Goal: Task Accomplishment & Management: Use online tool/utility

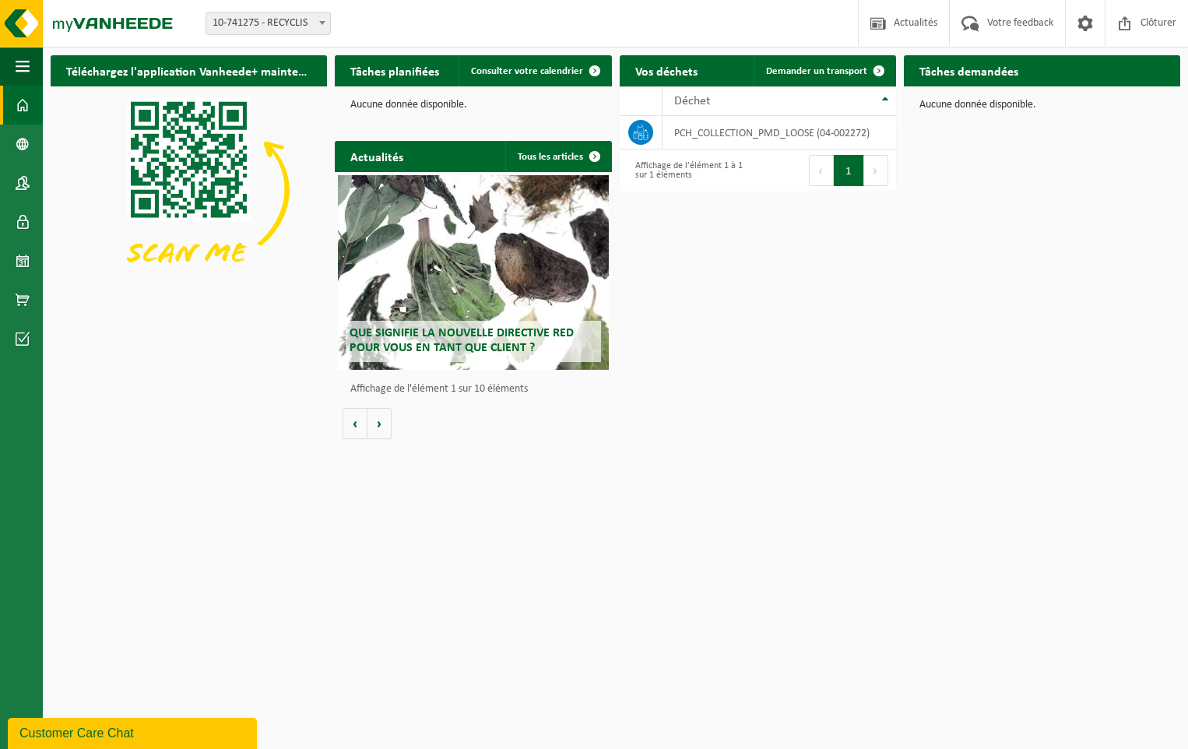
click at [966, 69] on h2 "Tâches demandées" at bounding box center [969, 70] width 130 height 30
click at [952, 76] on h2 "Tâches demandées" at bounding box center [969, 70] width 130 height 30
click at [25, 252] on span at bounding box center [23, 260] width 14 height 39
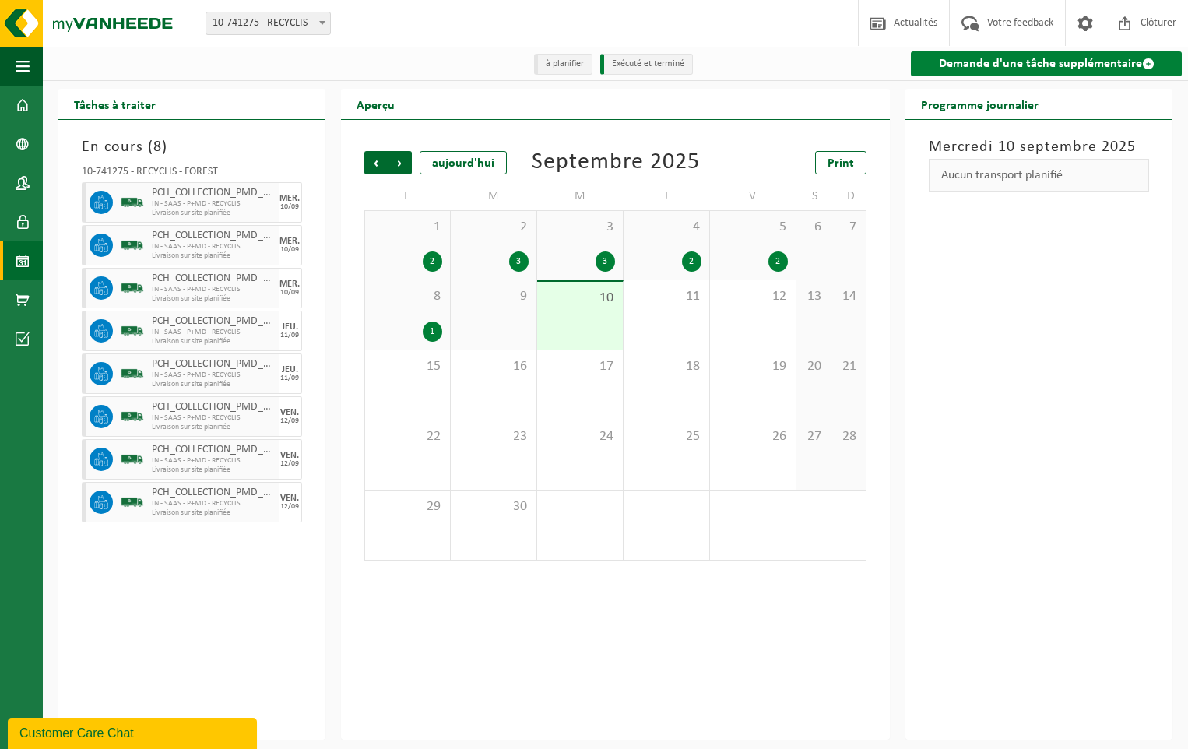
click at [1037, 65] on link "Demande d'une tâche supplémentaire" at bounding box center [1046, 63] width 271 height 25
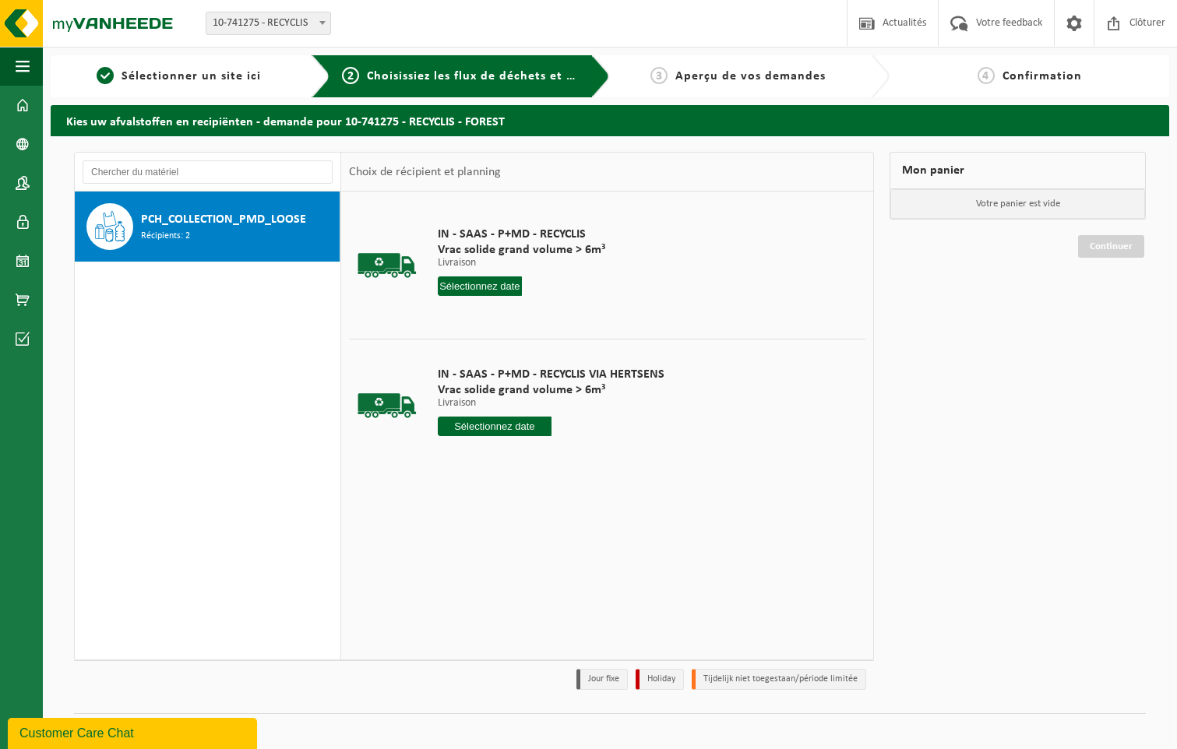
click at [500, 297] on div "IN - SAAS - P+MD - RECYCLIS Vrac solide grand volume > 6m³ Livraison Livraison …" at bounding box center [521, 265] width 183 height 108
click at [499, 286] on input "text" at bounding box center [480, 285] width 84 height 19
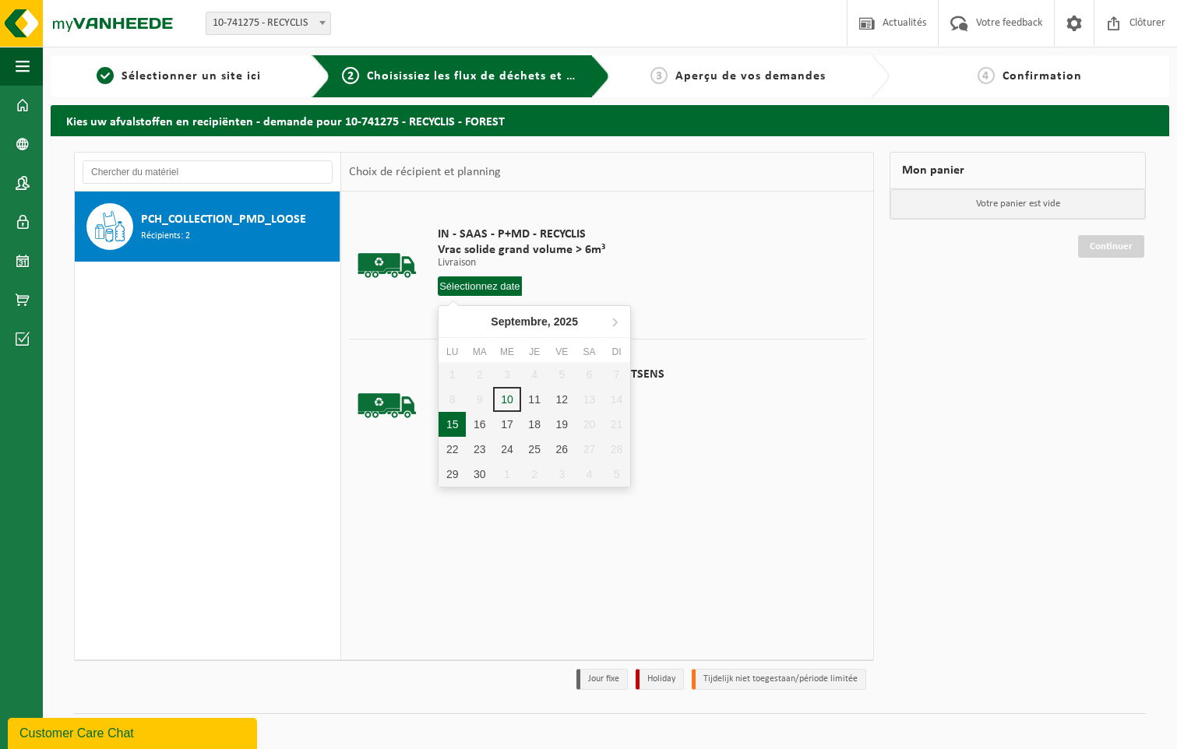
click at [456, 421] on div "15" at bounding box center [451, 424] width 27 height 25
type input "à partir de 2025-09-15"
type input "2025-09-15"
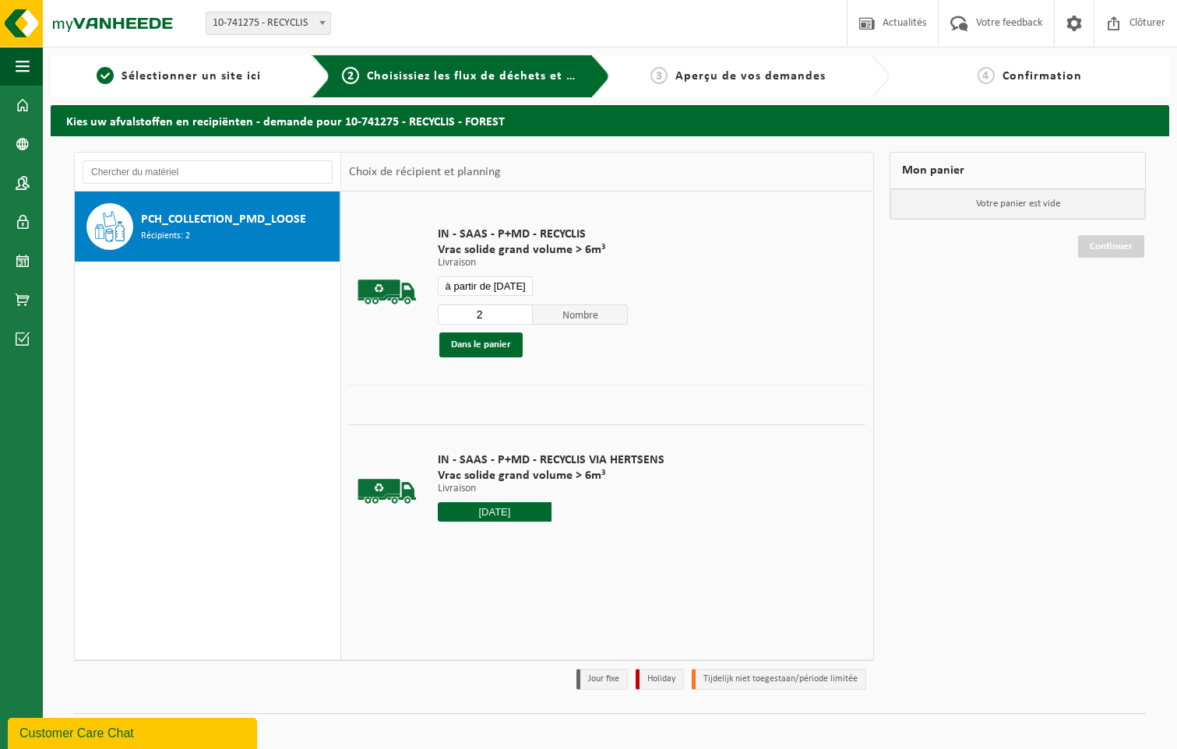
type input "2"
click at [519, 309] on input "2" at bounding box center [485, 315] width 95 height 20
click at [506, 343] on button "Dans le panier" at bounding box center [480, 345] width 83 height 25
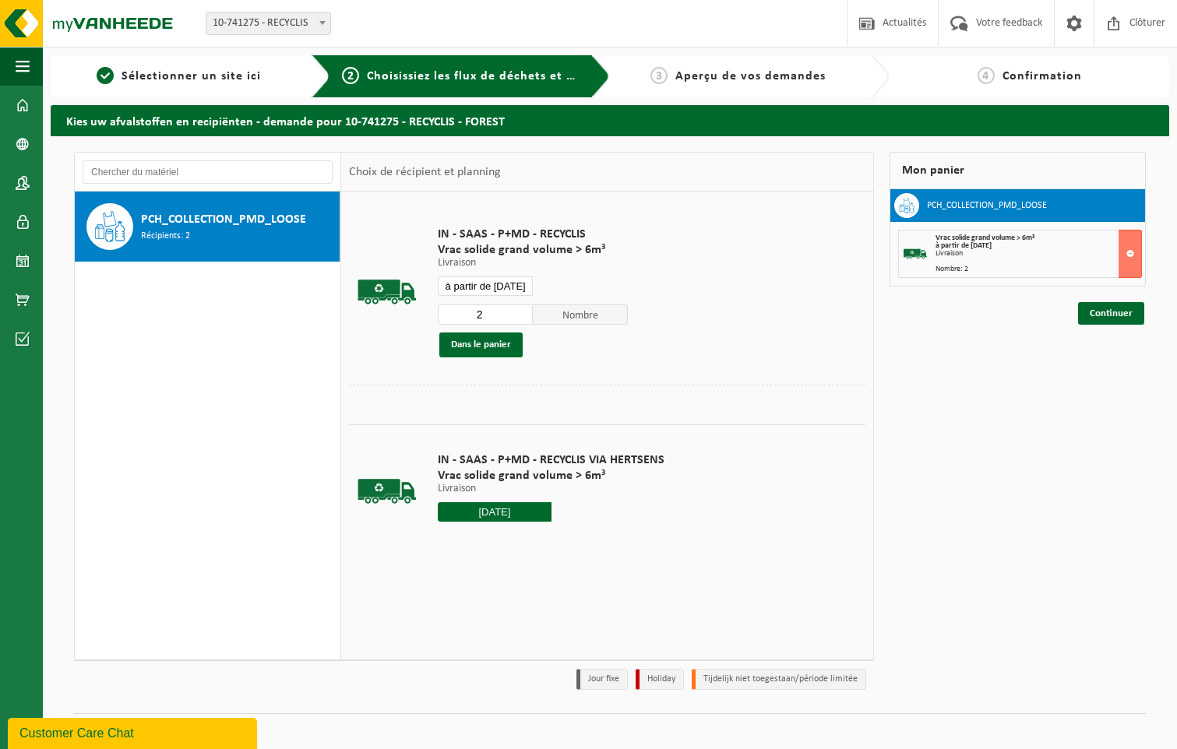
click at [516, 291] on input "à partir de 2025-09-15" at bounding box center [485, 285] width 95 height 19
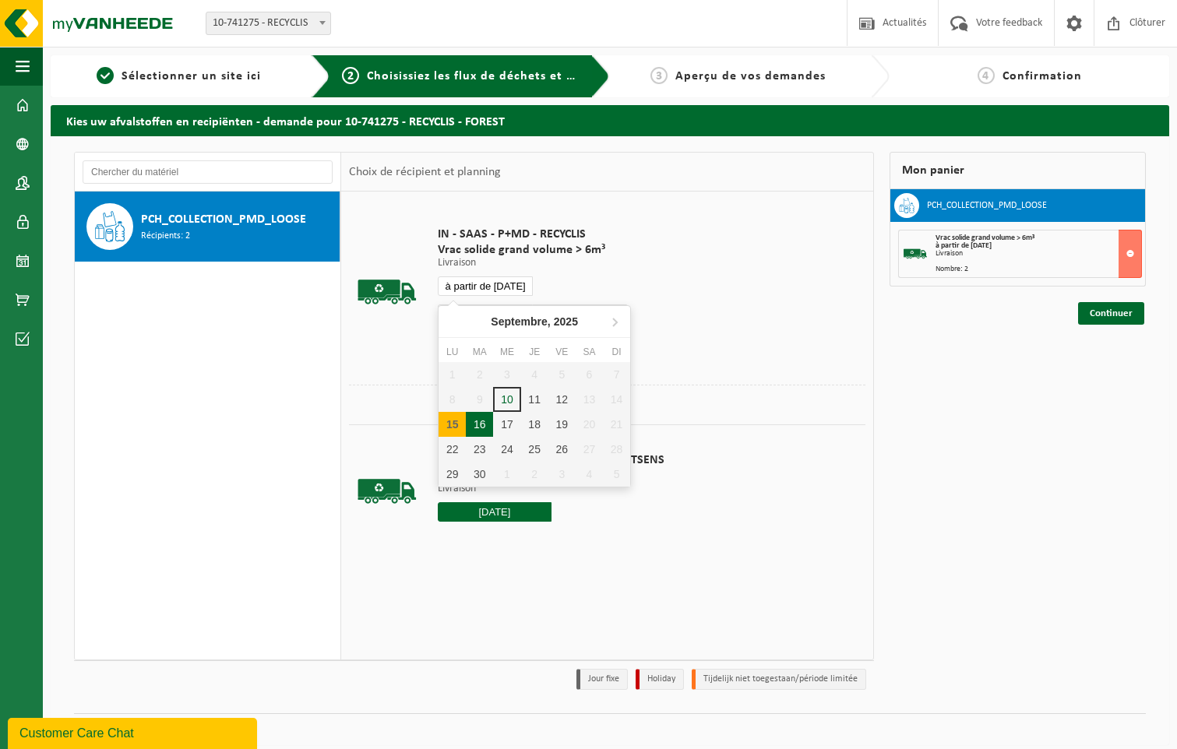
click at [483, 417] on div "16" at bounding box center [479, 424] width 27 height 25
type input "à partir de 2025-09-16"
type input "2025-09-16"
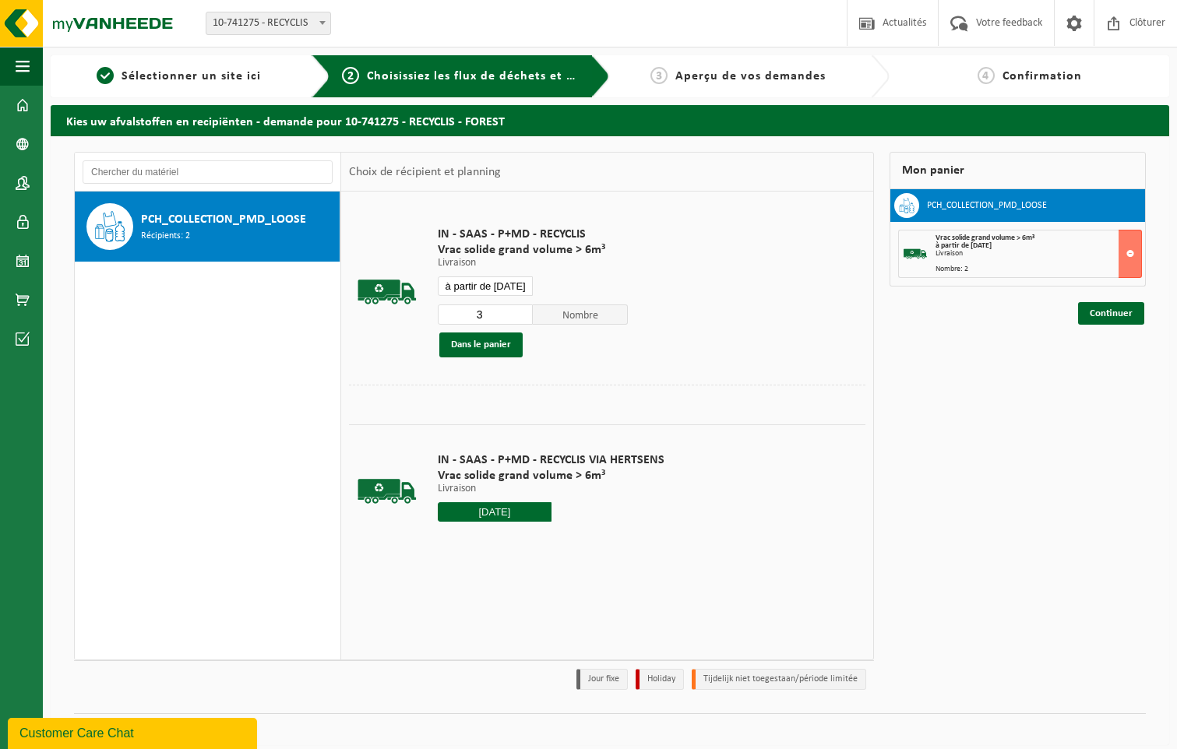
type input "3"
click at [520, 311] on input "3" at bounding box center [485, 315] width 95 height 20
click at [505, 340] on button "Dans le panier" at bounding box center [480, 345] width 83 height 25
click at [519, 284] on input "à partir de [DATE]" at bounding box center [485, 285] width 95 height 19
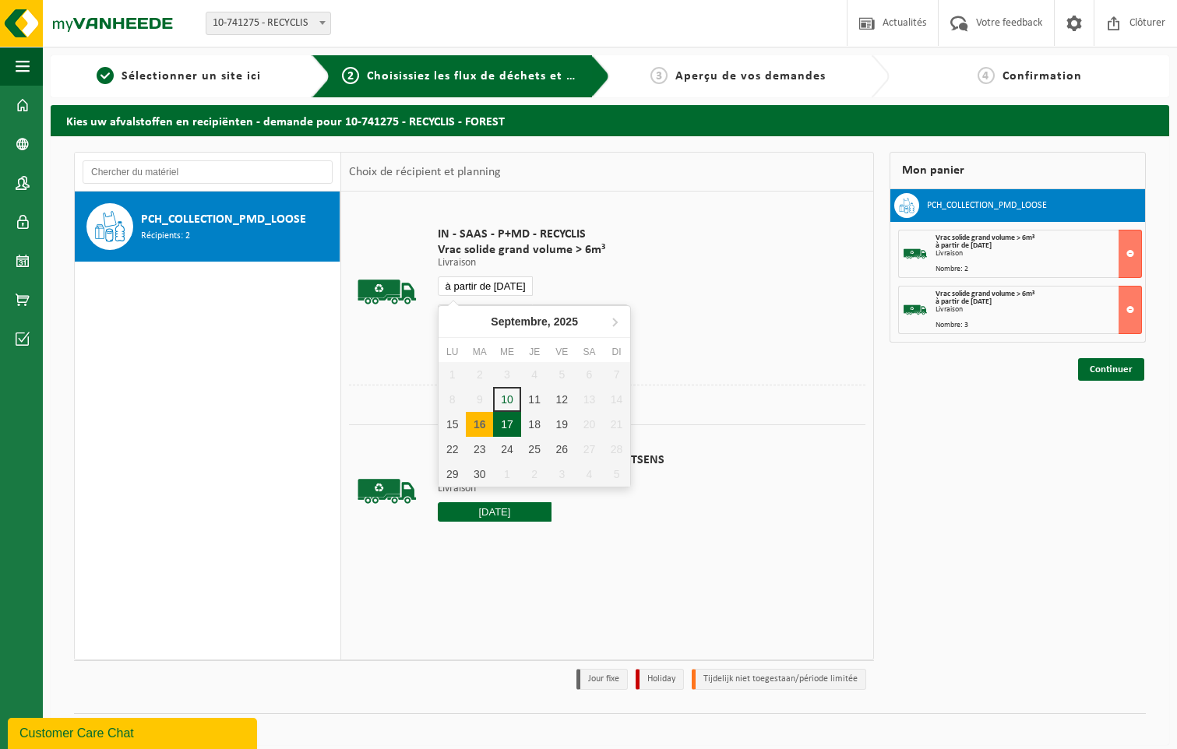
click at [505, 421] on div "17" at bounding box center [506, 424] width 27 height 25
type input "à partir de [DATE]"
type input "2025-09-17"
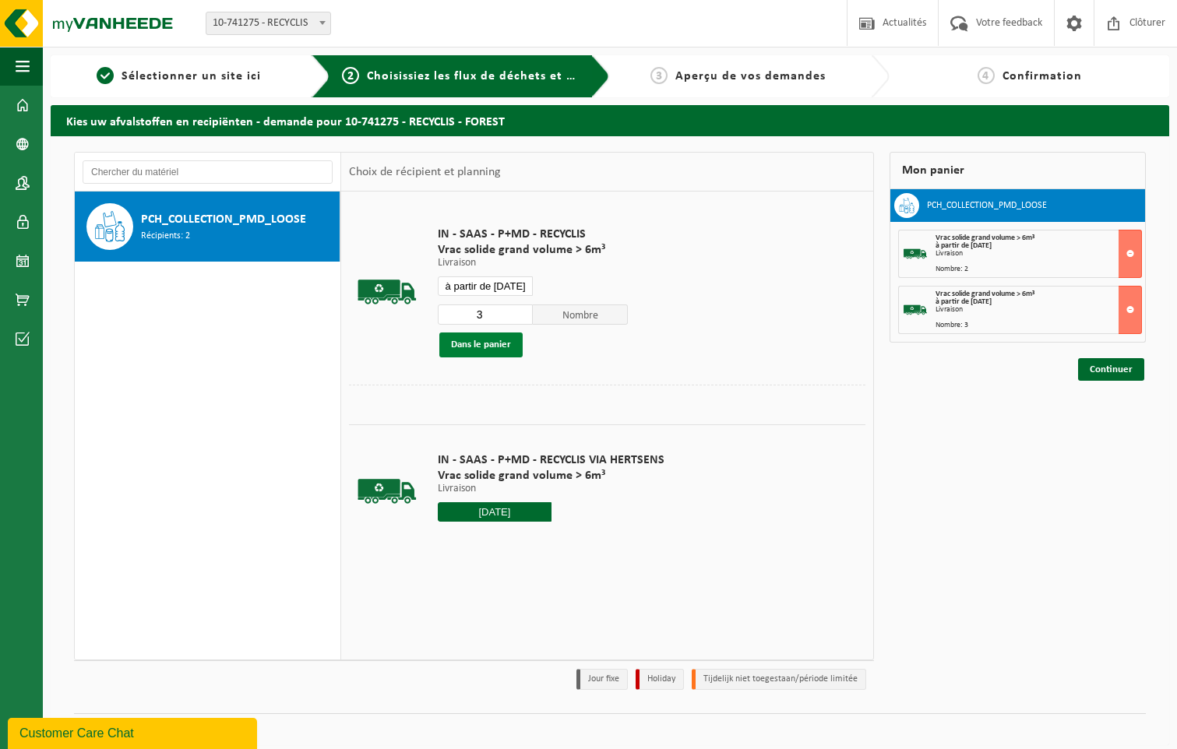
click at [502, 347] on button "Dans le panier" at bounding box center [480, 345] width 83 height 25
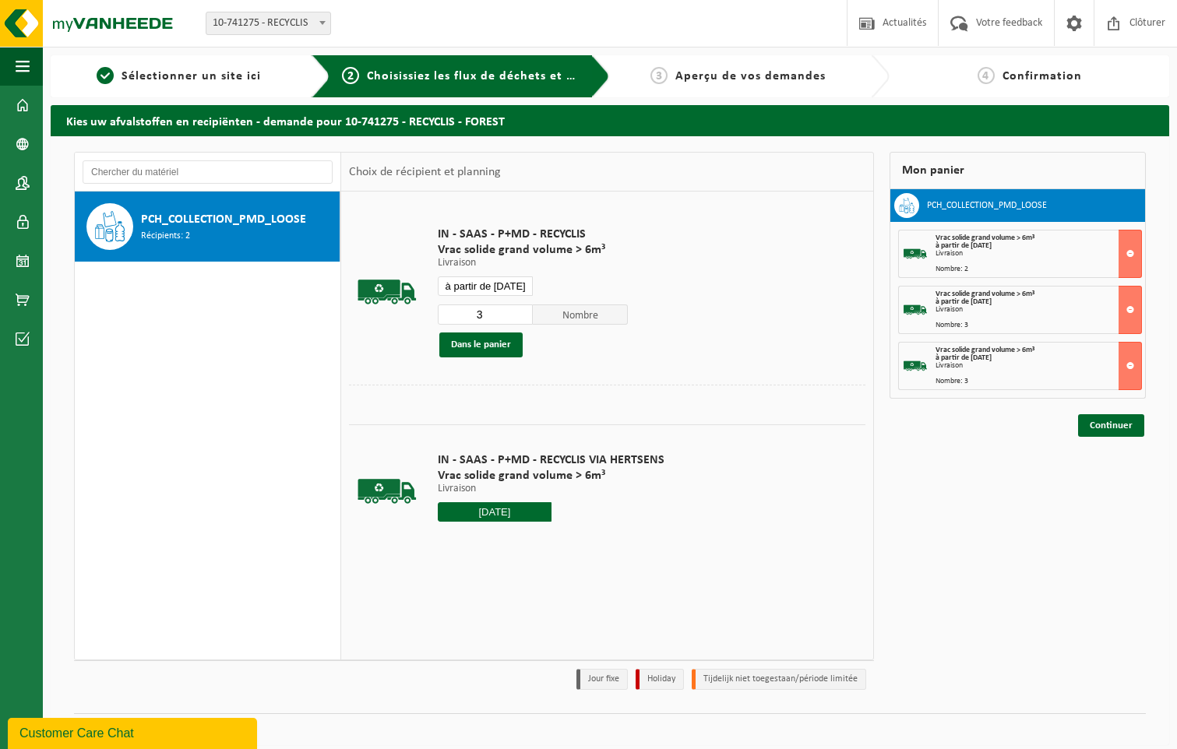
click at [521, 279] on input "à partir de [DATE]" at bounding box center [485, 285] width 95 height 19
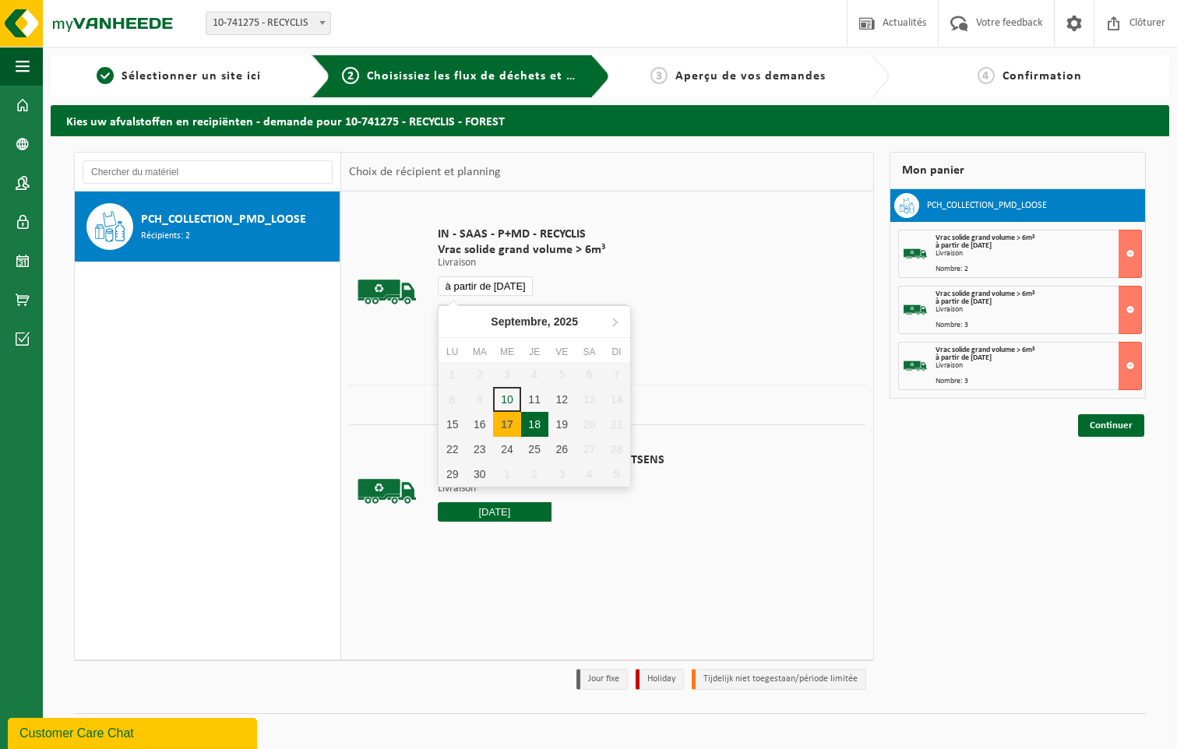
click at [529, 421] on div "18" at bounding box center [534, 424] width 27 height 25
type input "à partir de 2025-09-18"
type input "2025-09-18"
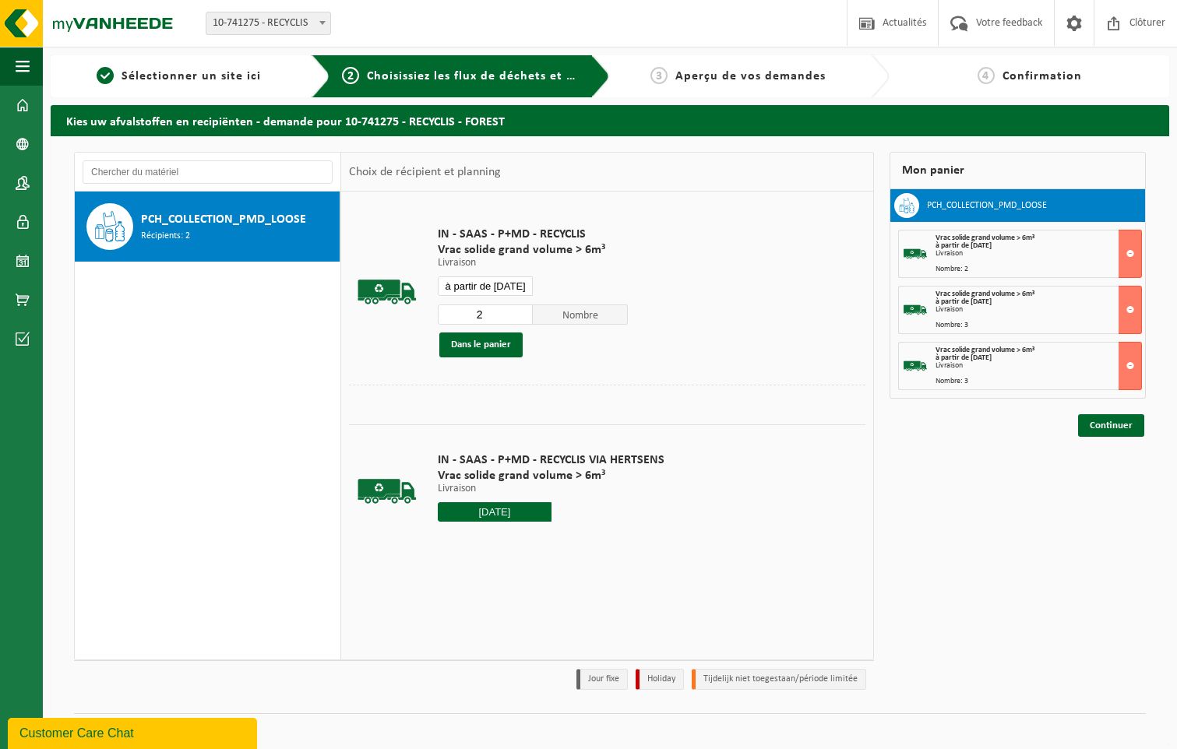
type input "2"
click at [518, 319] on input "2" at bounding box center [485, 315] width 95 height 20
click at [504, 343] on button "Dans le panier" at bounding box center [480, 345] width 83 height 25
click at [510, 287] on input "à partir de 2025-09-18" at bounding box center [485, 285] width 95 height 19
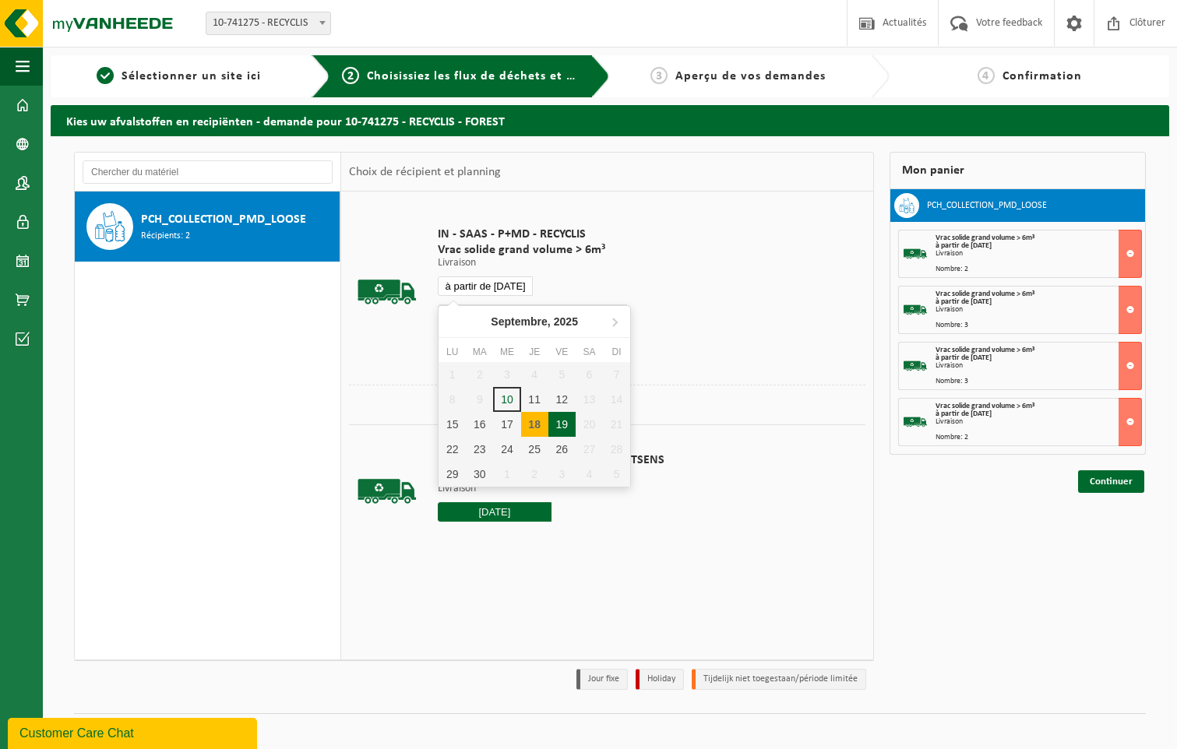
click at [555, 428] on div "19" at bounding box center [561, 424] width 27 height 25
type input "à partir de 2025-09-19"
type input "2025-09-19"
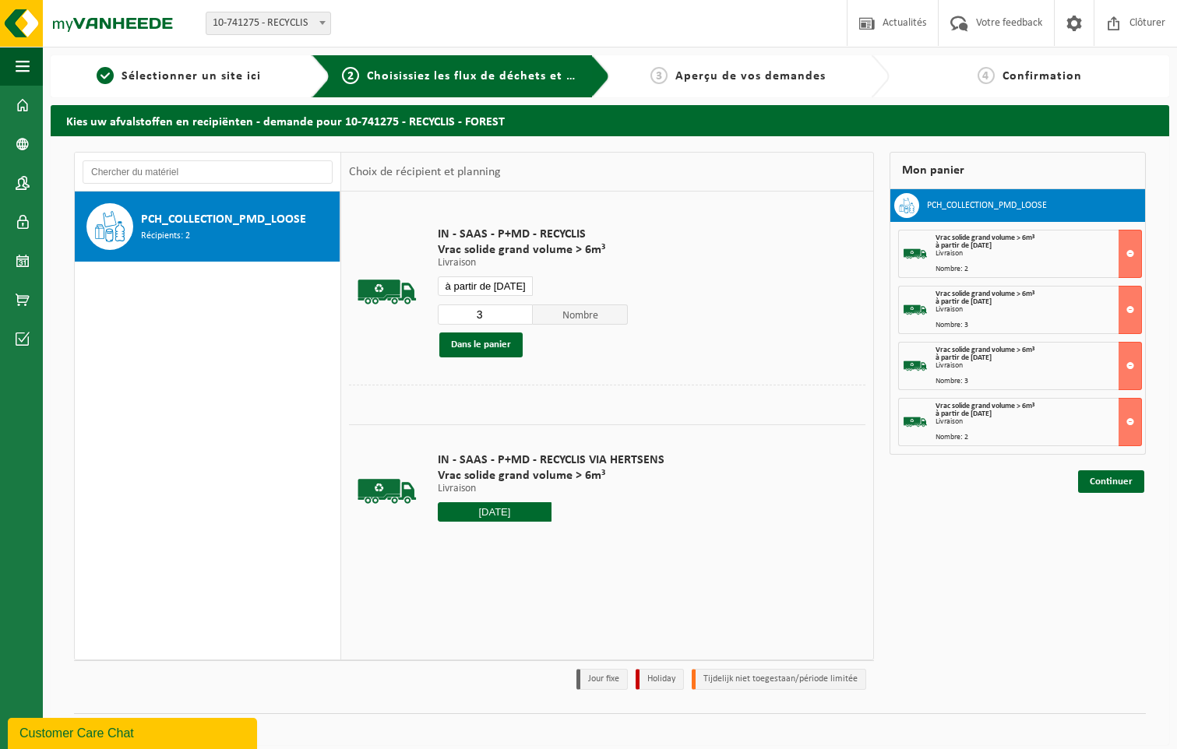
type input "3"
click at [522, 311] on input "3" at bounding box center [485, 315] width 95 height 20
click at [485, 342] on button "Dans le panier" at bounding box center [480, 345] width 83 height 25
click at [1090, 533] on link "Continuer" at bounding box center [1111, 537] width 66 height 23
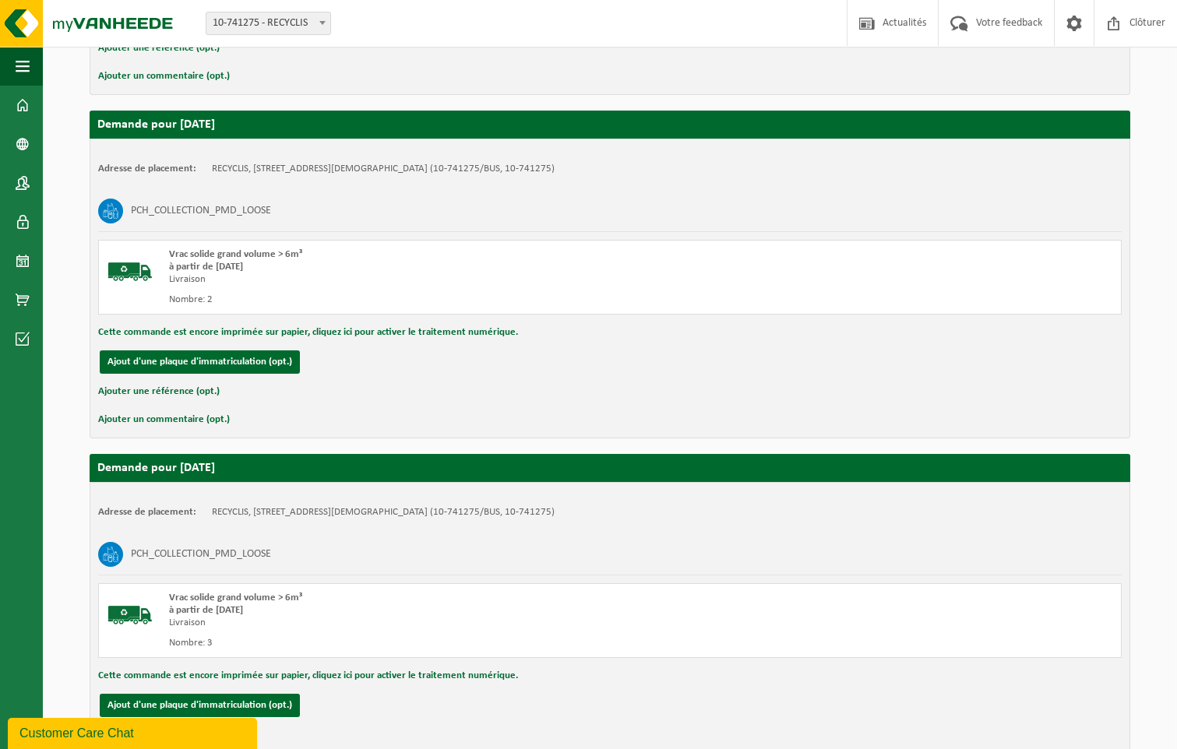
scroll to position [1352, 0]
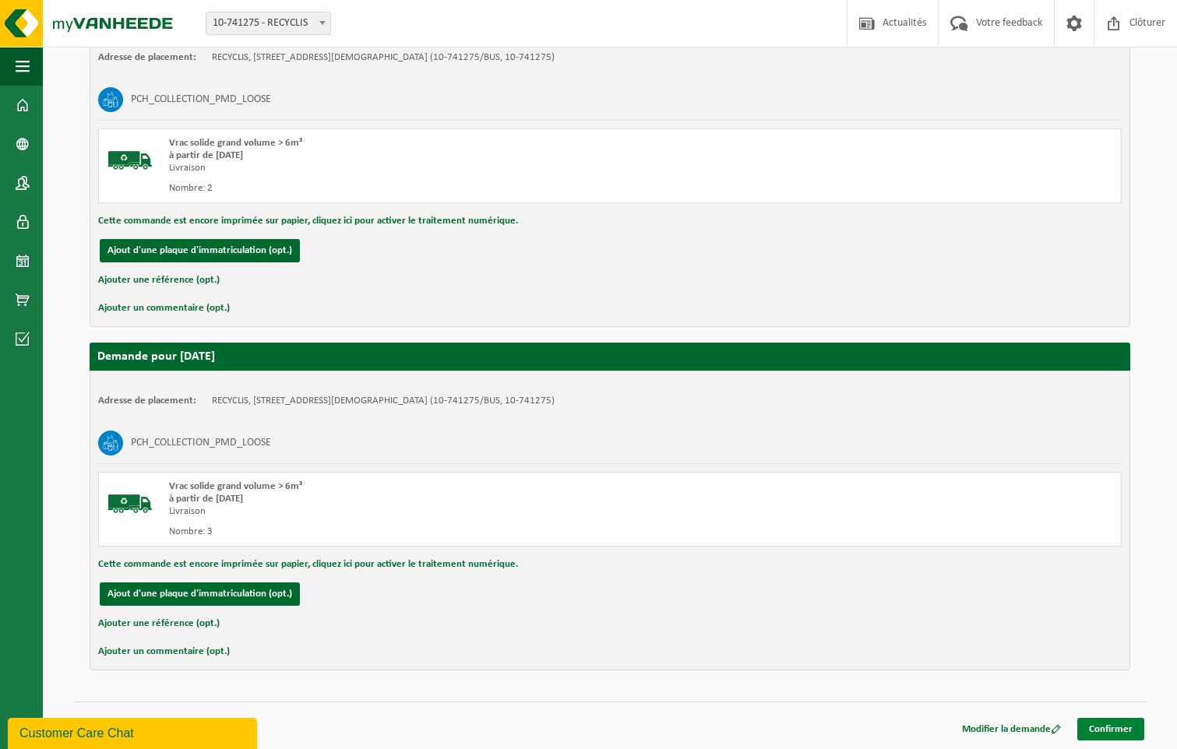
click at [1113, 728] on link "Confirmer" at bounding box center [1110, 729] width 67 height 23
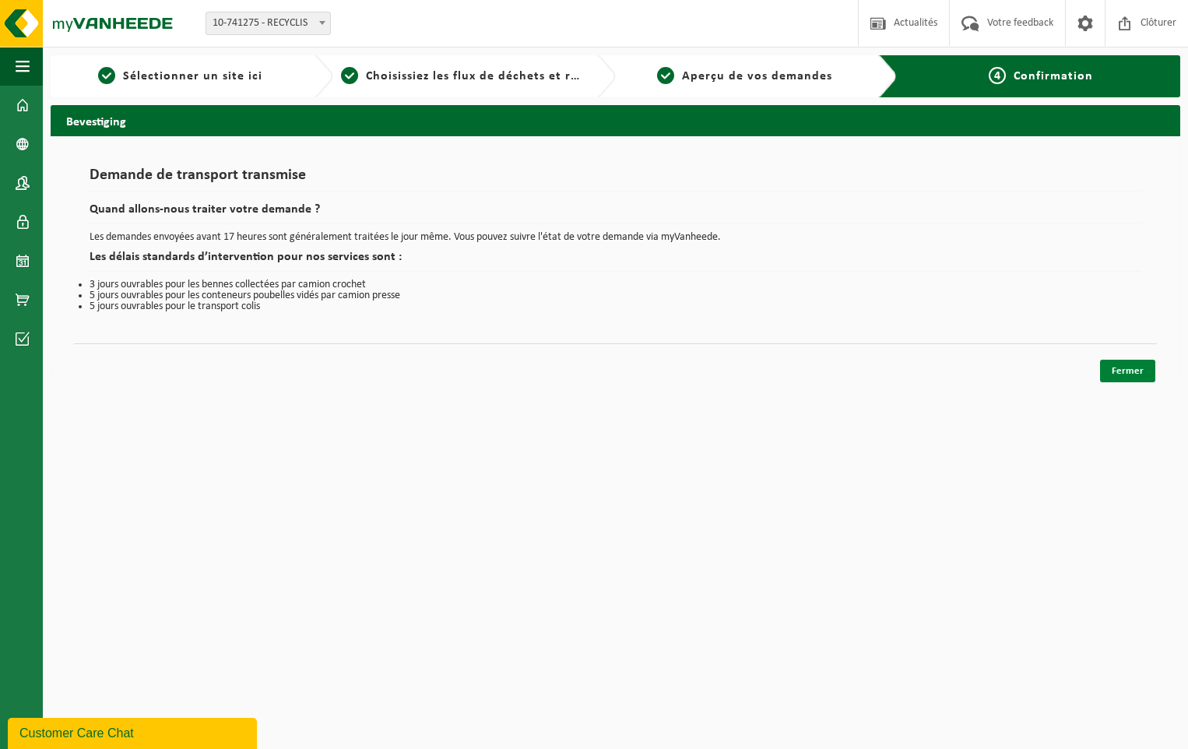
click at [1130, 367] on link "Fermer" at bounding box center [1127, 371] width 55 height 23
